Goal: Task Accomplishment & Management: Manage account settings

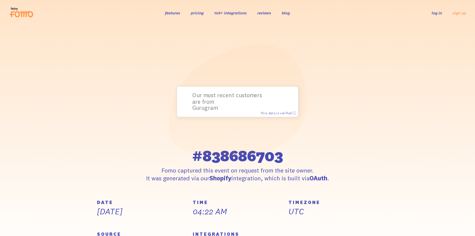
click at [225, 102] on p "Our most recent customers are from Gurugram" at bounding box center [230, 101] width 76 height 19
click at [278, 111] on span "This data is verified ⓘ" at bounding box center [278, 113] width 36 height 4
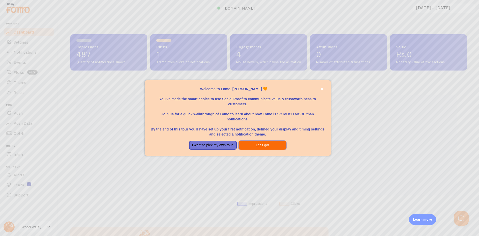
click at [254, 145] on button "Let's go!" at bounding box center [263, 145] width 48 height 9
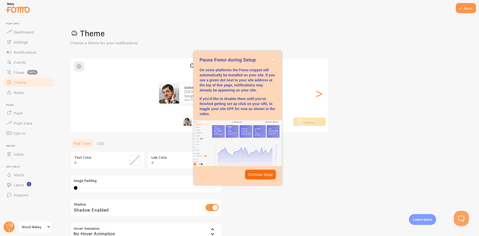
click at [260, 177] on p "Continue Setup" at bounding box center [260, 174] width 24 height 5
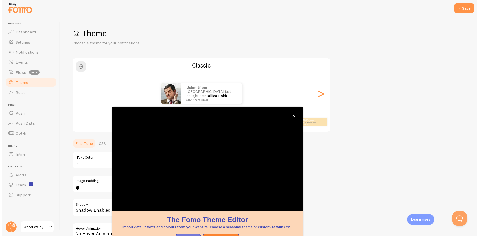
scroll to position [17, 0]
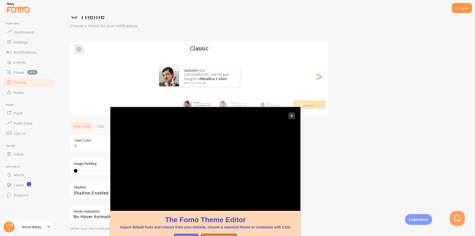
click at [290, 117] on button "close," at bounding box center [291, 115] width 5 height 5
click at [319, 74] on div ">" at bounding box center [319, 76] width 6 height 36
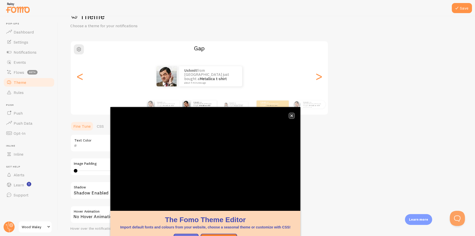
click at [292, 115] on icon "close," at bounding box center [291, 115] width 3 height 3
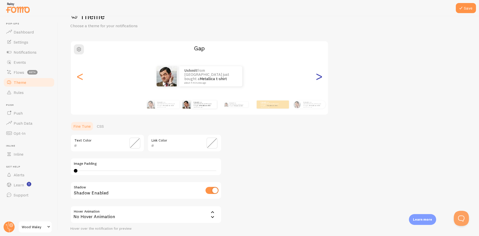
click at [320, 76] on div ">" at bounding box center [319, 76] width 6 height 36
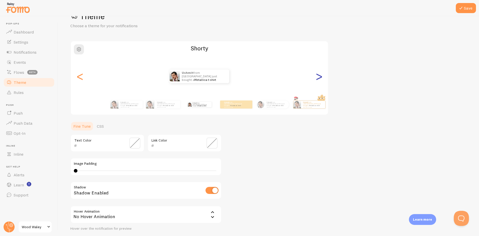
click at [320, 76] on div ">" at bounding box center [319, 76] width 6 height 36
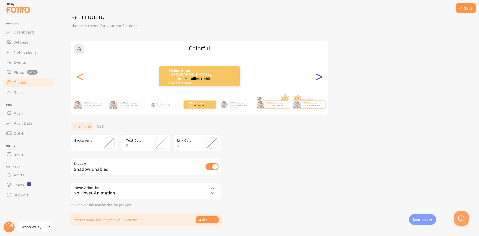
click at [320, 76] on div ">" at bounding box center [319, 76] width 6 height 36
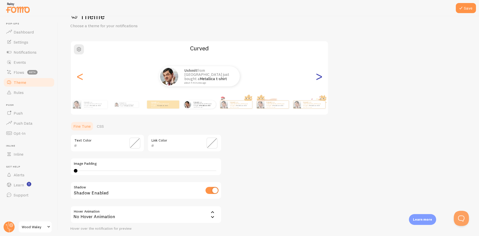
click at [320, 76] on div ">" at bounding box center [319, 76] width 6 height 36
type input "0"
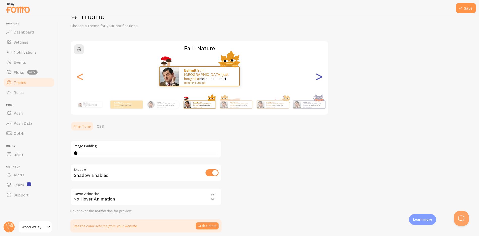
click at [320, 76] on div ">" at bounding box center [319, 76] width 6 height 36
click at [318, 78] on div ">" at bounding box center [319, 76] width 6 height 36
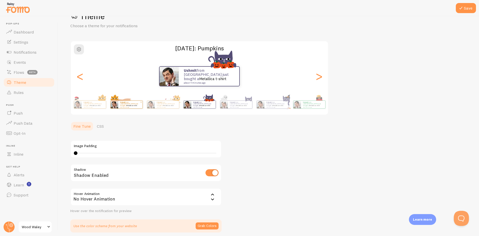
click at [140, 107] on small "about 4 minutes ago" at bounding box center [130, 107] width 20 height 1
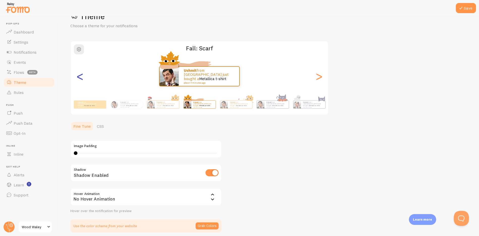
click at [81, 77] on div "<" at bounding box center [80, 76] width 6 height 36
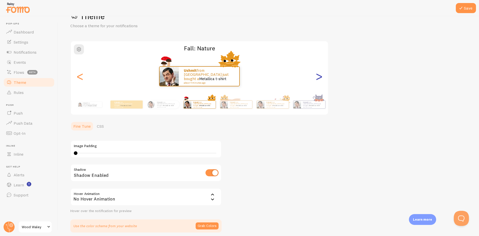
click at [321, 78] on div ">" at bounding box center [319, 76] width 6 height 36
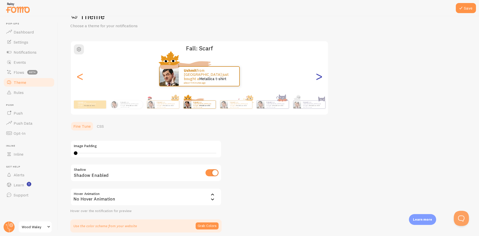
click at [316, 78] on div ">" at bounding box center [319, 76] width 6 height 36
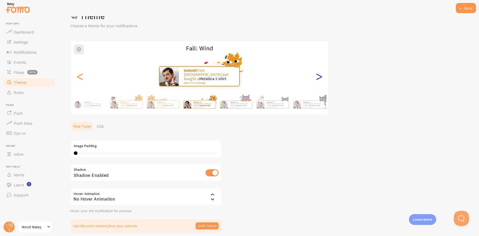
click at [318, 77] on div ">" at bounding box center [319, 76] width 6 height 36
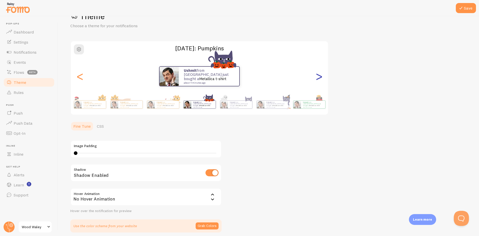
click at [318, 77] on div ">" at bounding box center [319, 76] width 6 height 36
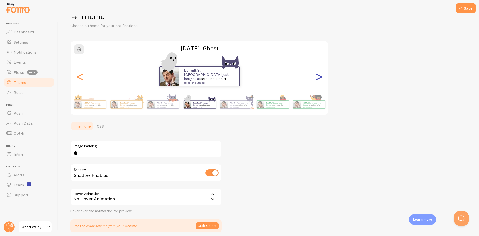
click at [318, 77] on div ">" at bounding box center [319, 76] width 6 height 36
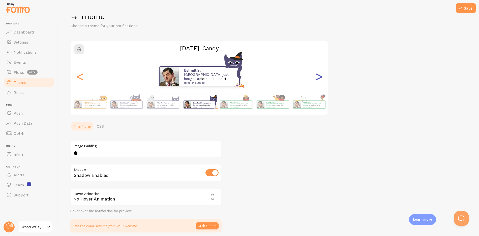
click at [318, 77] on div ">" at bounding box center [319, 76] width 6 height 36
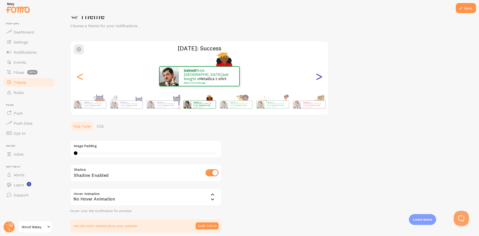
click at [316, 79] on div ">" at bounding box center [319, 76] width 6 height 36
click at [319, 77] on div ">" at bounding box center [319, 76] width 6 height 36
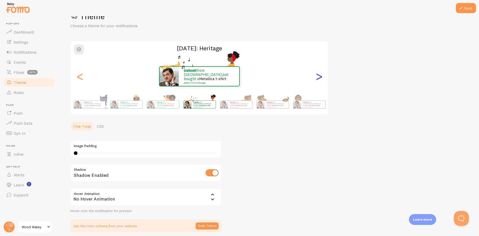
click at [319, 77] on div ">" at bounding box center [319, 76] width 6 height 36
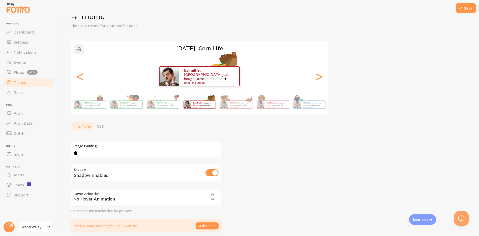
click at [78, 51] on span "button" at bounding box center [79, 49] width 6 height 6
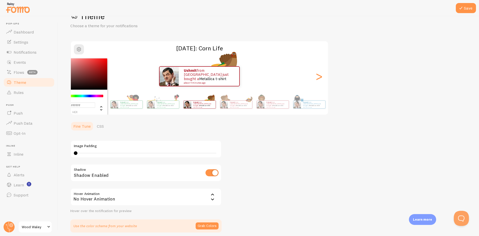
click at [128, 127] on ul "Fine Tune CSS" at bounding box center [145, 126] width 151 height 10
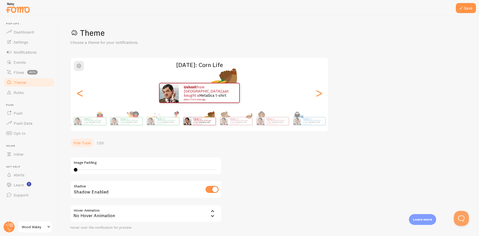
scroll to position [0, 0]
click at [79, 91] on div "<" at bounding box center [80, 93] width 6 height 36
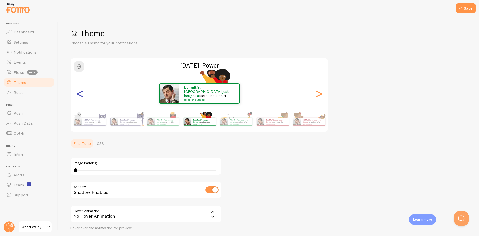
click at [79, 91] on div "<" at bounding box center [80, 93] width 6 height 36
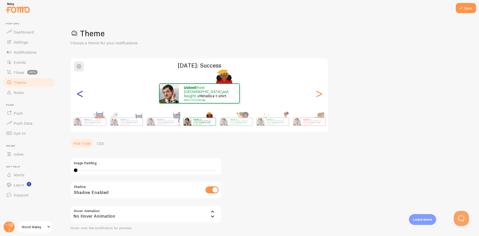
click at [79, 91] on div "<" at bounding box center [80, 93] width 6 height 36
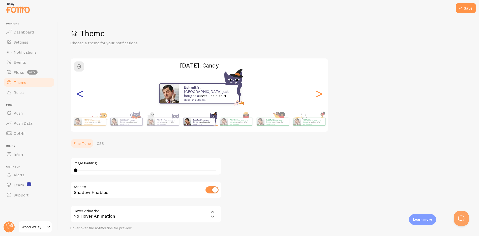
click at [79, 91] on div "<" at bounding box center [80, 93] width 6 height 36
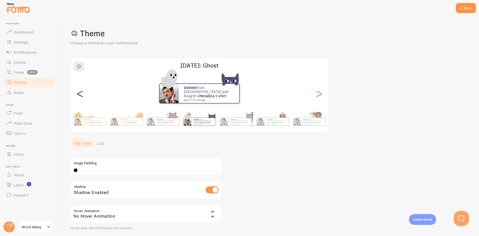
click at [79, 91] on div "<" at bounding box center [80, 93] width 6 height 36
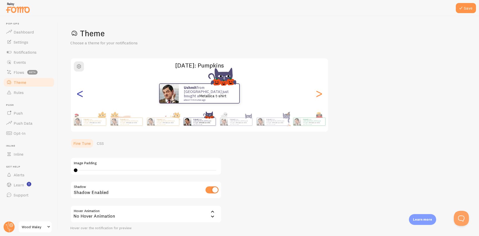
click at [79, 91] on div "<" at bounding box center [80, 93] width 6 height 36
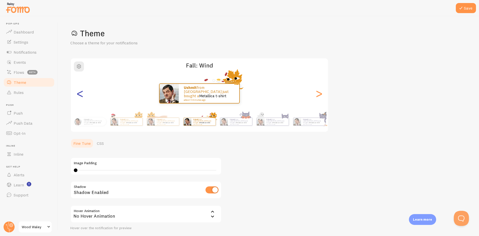
click at [79, 91] on div "<" at bounding box center [80, 93] width 6 height 36
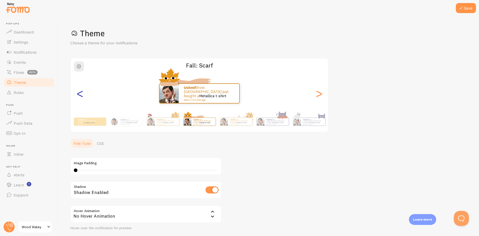
click at [79, 91] on div "<" at bounding box center [80, 93] width 6 height 36
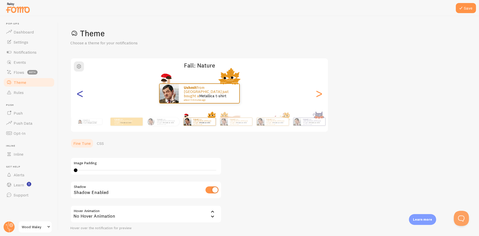
click at [79, 91] on div "<" at bounding box center [80, 93] width 6 height 36
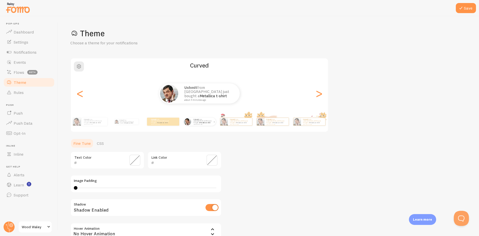
click at [198, 124] on small "about 4 minutes ago" at bounding box center [203, 124] width 20 height 1
click at [136, 161] on span at bounding box center [134, 160] width 11 height 11
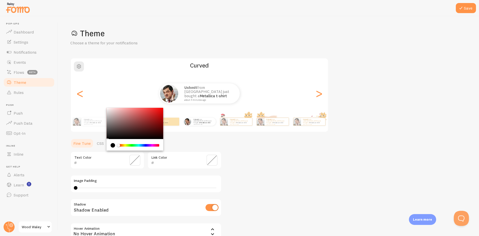
click at [123, 145] on div "Chrome color picker" at bounding box center [139, 145] width 40 height 3
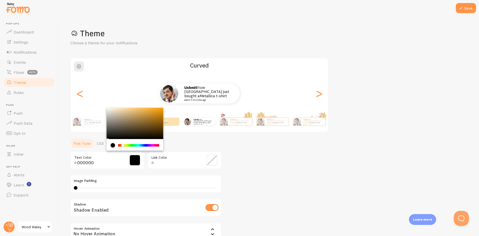
click at [123, 145] on div "Chrome color picker" at bounding box center [122, 145] width 3 height 3
click at [125, 145] on div "Chrome color picker" at bounding box center [126, 145] width 3 height 3
click at [124, 145] on div "Chrome color picker" at bounding box center [124, 145] width 3 height 3
click at [162, 110] on div "Chrome color picker" at bounding box center [135, 123] width 57 height 31
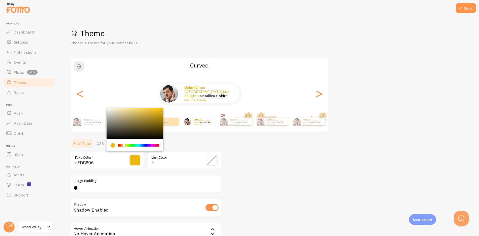
click at [197, 136] on div "Theme Choose a theme for your notifications Curved Ushmit from [GEOGRAPHIC_DATA…" at bounding box center [268, 147] width 396 height 239
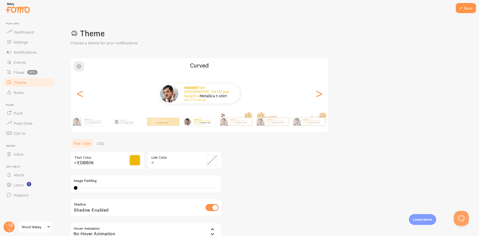
click at [133, 162] on span at bounding box center [134, 160] width 11 height 11
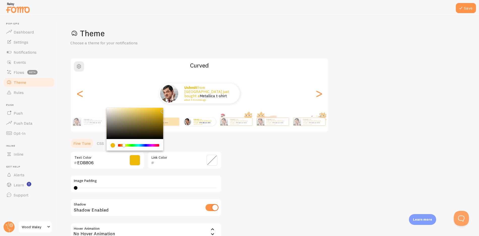
click at [161, 117] on div "Chrome color picker" at bounding box center [135, 123] width 57 height 31
click at [161, 115] on div "Chrome color picker" at bounding box center [135, 123] width 57 height 31
click at [161, 112] on div "Chrome color picker" at bounding box center [135, 123] width 57 height 31
type input "DEAE07"
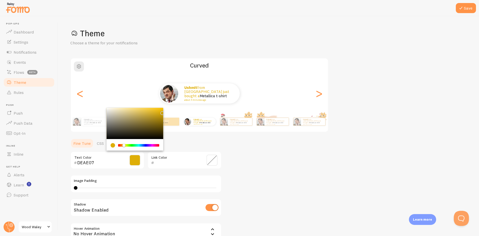
click at [195, 148] on ul "Fine Tune CSS" at bounding box center [145, 143] width 151 height 10
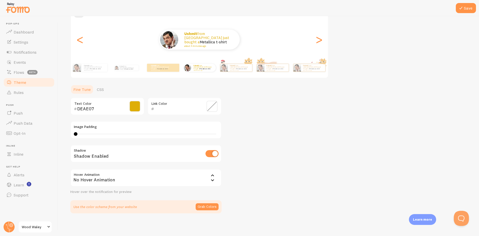
scroll to position [54, 0]
click at [136, 181] on div "No Hover Animation" at bounding box center [145, 178] width 151 height 18
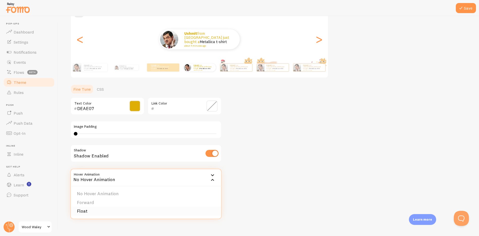
click at [96, 212] on li "Float" at bounding box center [146, 211] width 150 height 9
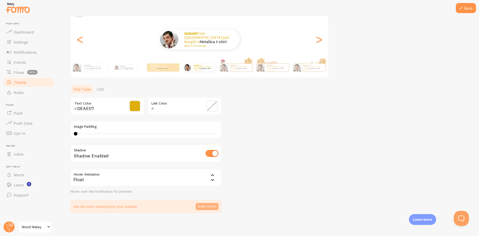
click at [209, 206] on button "Grab Colors" at bounding box center [206, 206] width 23 height 7
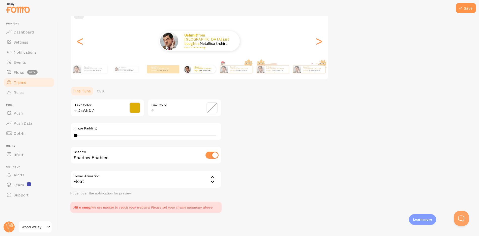
scroll to position [53, 0]
click at [101, 90] on link "CSS" at bounding box center [100, 90] width 13 height 10
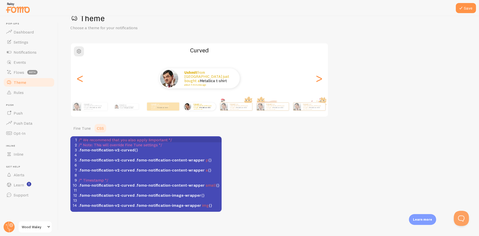
scroll to position [0, 0]
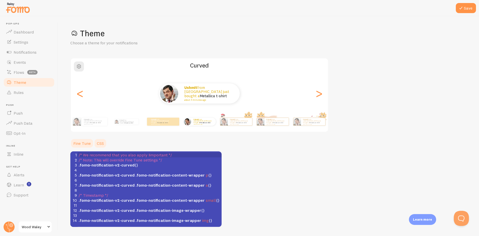
click at [81, 147] on link "Fine Tune" at bounding box center [81, 143] width 23 height 10
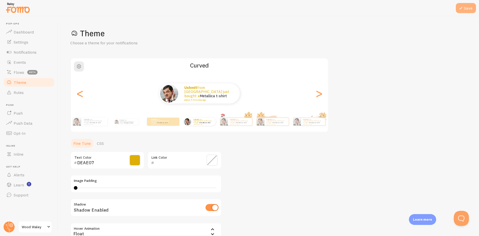
click at [465, 8] on button "Save" at bounding box center [465, 8] width 20 height 10
click at [234, 59] on div "Curved Ushmit from [GEOGRAPHIC_DATA] just bought a Metallica t-shirt about 4 mi…" at bounding box center [199, 95] width 258 height 74
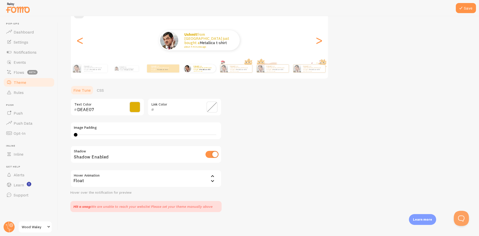
click at [44, 229] on span "Wood Waley" at bounding box center [34, 227] width 24 height 6
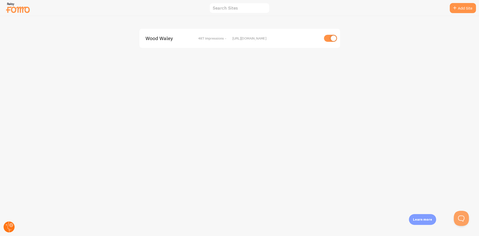
click at [10, 229] on circle at bounding box center [9, 226] width 11 height 11
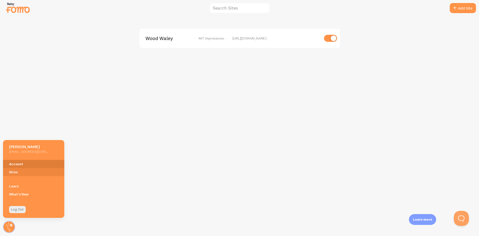
click at [12, 166] on link "Account" at bounding box center [33, 164] width 61 height 8
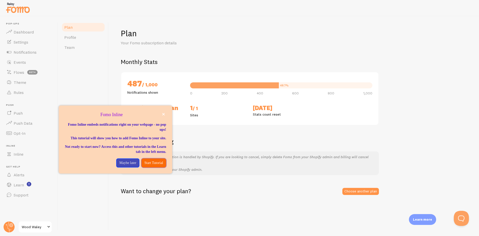
click at [150, 163] on p "Start Tutorial" at bounding box center [153, 162] width 19 height 5
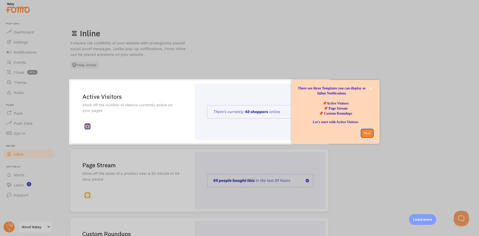
click at [178, 123] on div "Active Visitors show off the number of visitors currently active on your pages" at bounding box center [130, 112] width 121 height 63
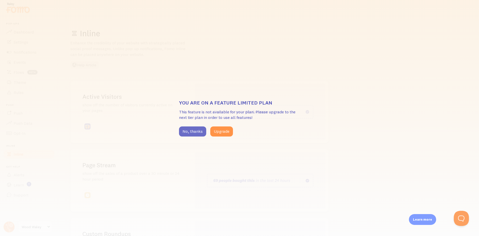
click at [197, 133] on button "No, thanks" at bounding box center [192, 131] width 27 height 10
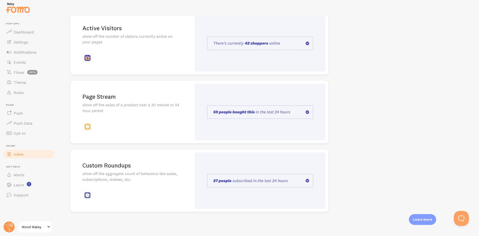
scroll to position [68, 0]
click at [26, 80] on span "Theme" at bounding box center [20, 82] width 13 height 5
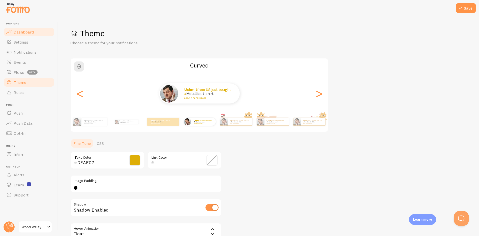
click at [27, 34] on span "Dashboard" at bounding box center [24, 31] width 20 height 5
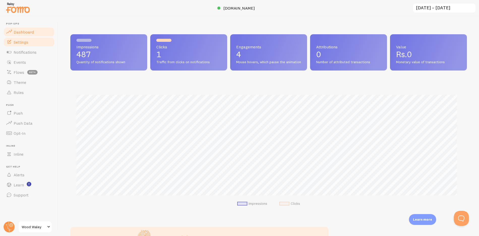
click at [29, 42] on link "Settings" at bounding box center [29, 42] width 52 height 10
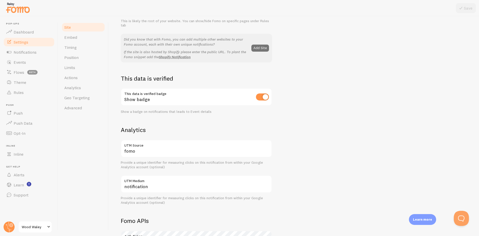
scroll to position [116, 0]
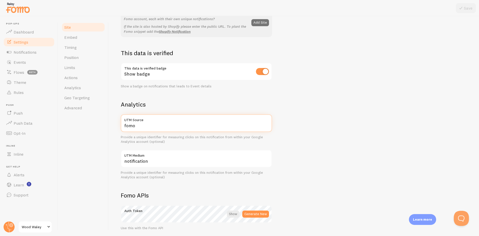
click at [151, 126] on input "fomo" at bounding box center [196, 123] width 151 height 18
click at [160, 156] on label "UTM Medium" at bounding box center [196, 154] width 151 height 9
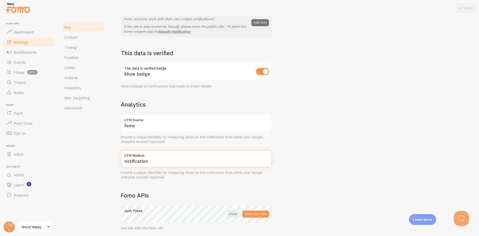
click at [160, 156] on input "notification" at bounding box center [196, 159] width 151 height 18
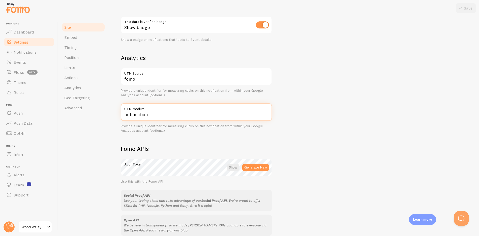
scroll to position [166, 0]
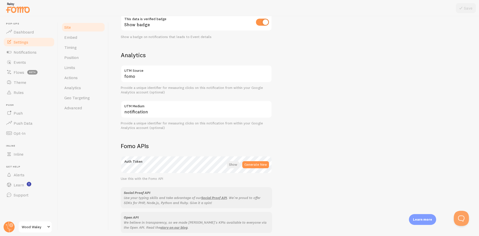
click at [234, 166] on div at bounding box center [233, 164] width 12 height 7
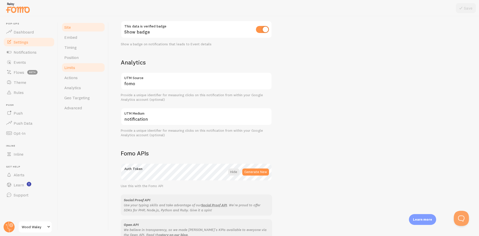
scroll to position [154, 0]
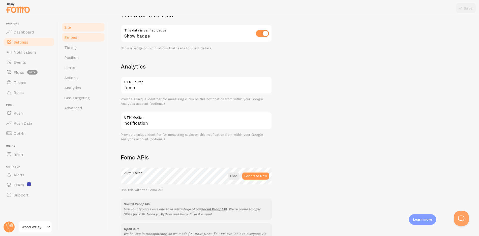
click at [71, 35] on span "Embed" at bounding box center [70, 37] width 13 height 5
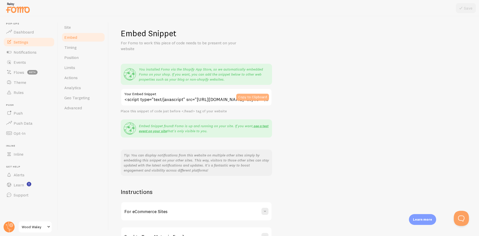
click at [252, 97] on button "Copy to Clipboard" at bounding box center [252, 97] width 33 height 7
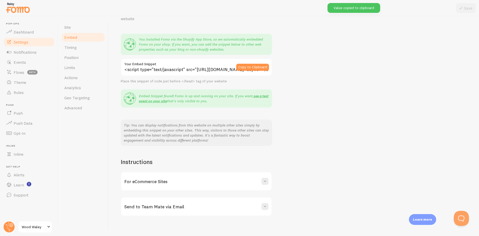
scroll to position [34, 0]
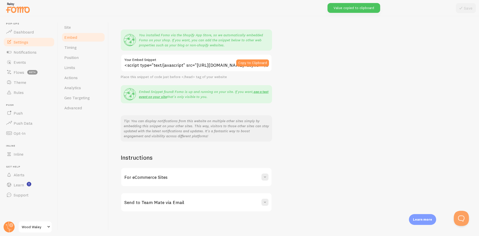
click at [265, 182] on div "For eCommerce Sites" at bounding box center [196, 177] width 150 height 18
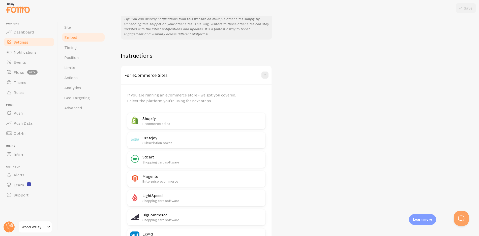
scroll to position [141, 0]
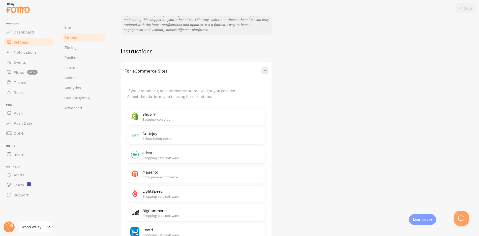
click at [160, 113] on h2 "Shopify" at bounding box center [202, 114] width 120 height 5
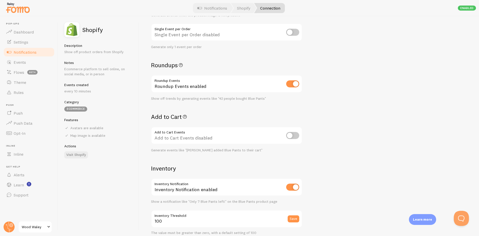
scroll to position [130, 0]
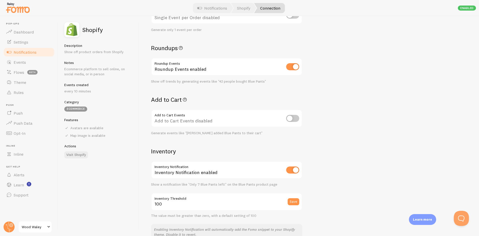
click at [292, 118] on input "checkbox" at bounding box center [292, 118] width 13 height 7
checkbox input "true"
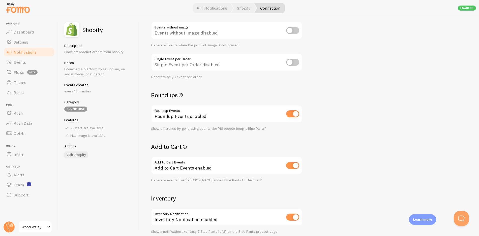
scroll to position [0, 0]
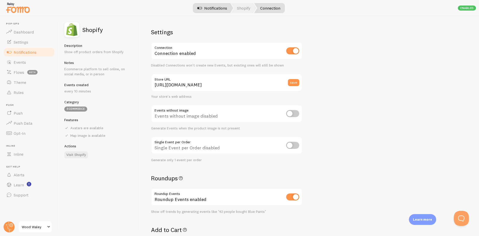
click at [209, 9] on link "Notifications" at bounding box center [212, 8] width 42 height 10
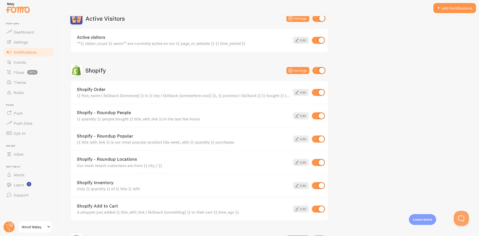
scroll to position [193, 0]
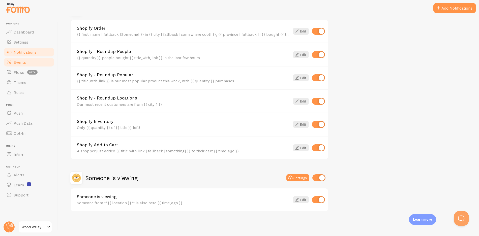
click at [27, 60] on link "Events" at bounding box center [29, 62] width 52 height 10
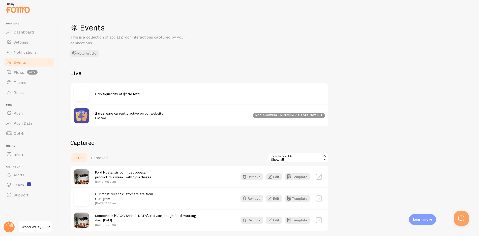
scroll to position [25, 0]
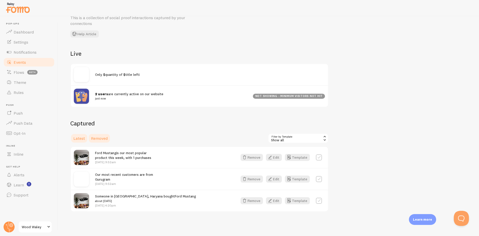
click at [103, 142] on link "Removed" at bounding box center [99, 138] width 23 height 10
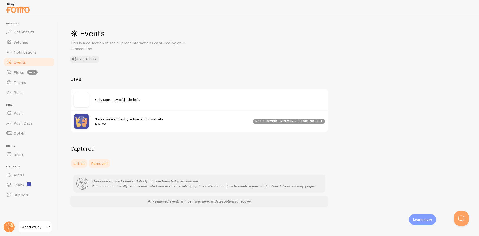
click at [77, 165] on span "Latest" at bounding box center [79, 163] width 12 height 5
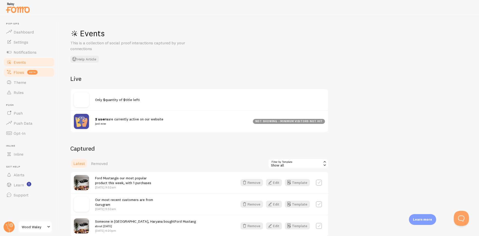
click at [16, 72] on span "Flows" at bounding box center [19, 72] width 11 height 5
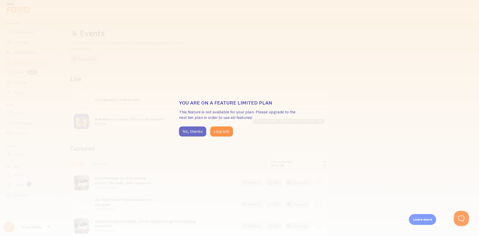
click at [195, 133] on button "No, thanks" at bounding box center [192, 131] width 27 height 10
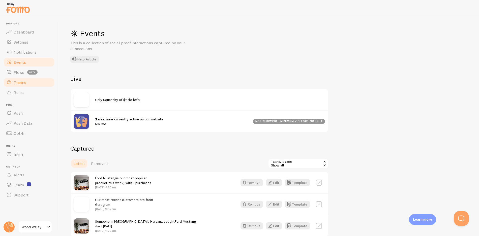
click at [19, 82] on span "Theme" at bounding box center [20, 82] width 13 height 5
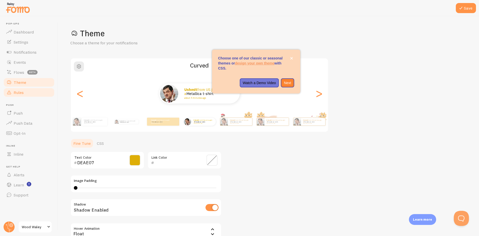
click at [21, 94] on span "Rules" at bounding box center [19, 92] width 10 height 5
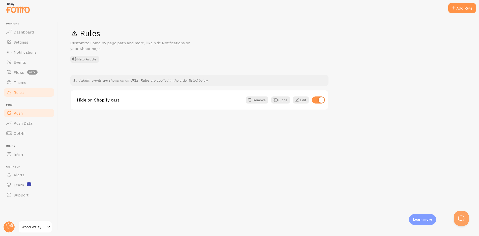
click at [26, 114] on link "Push" at bounding box center [29, 113] width 52 height 10
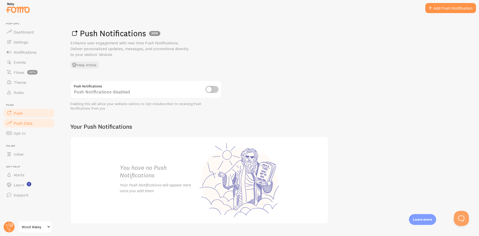
click at [25, 123] on span "Push Data" at bounding box center [23, 123] width 19 height 5
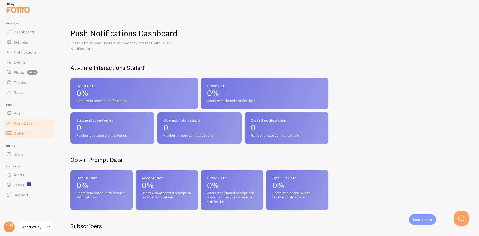
click at [25, 134] on link "Opt-In" at bounding box center [29, 133] width 52 height 10
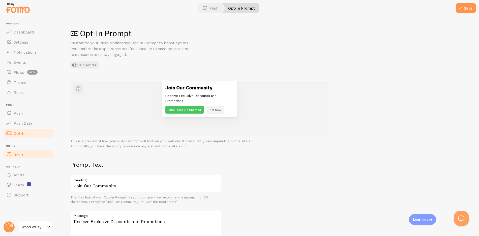
click at [26, 152] on link "Inline" at bounding box center [29, 154] width 52 height 10
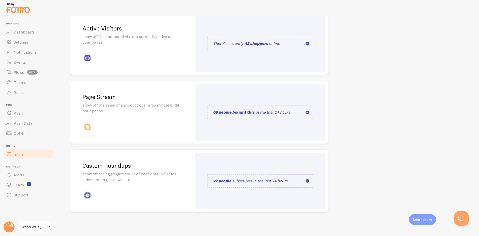
scroll to position [69, 0]
click at [123, 102] on p "show off the sales of a product over a 30 minute or 24 hour period" at bounding box center [130, 108] width 97 height 12
click at [95, 96] on h2 "Page Stream" at bounding box center [130, 97] width 97 height 8
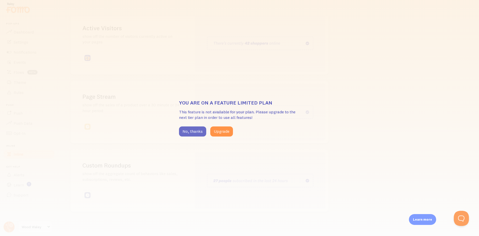
click at [194, 129] on button "No, thanks" at bounding box center [192, 131] width 27 height 10
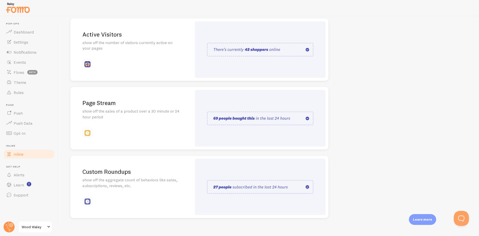
scroll to position [56, 0]
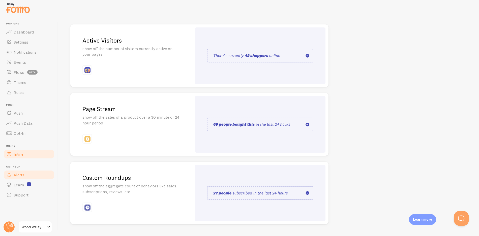
click at [25, 174] on link "Alerts" at bounding box center [29, 175] width 52 height 10
